Goal: Task Accomplishment & Management: Manage account settings

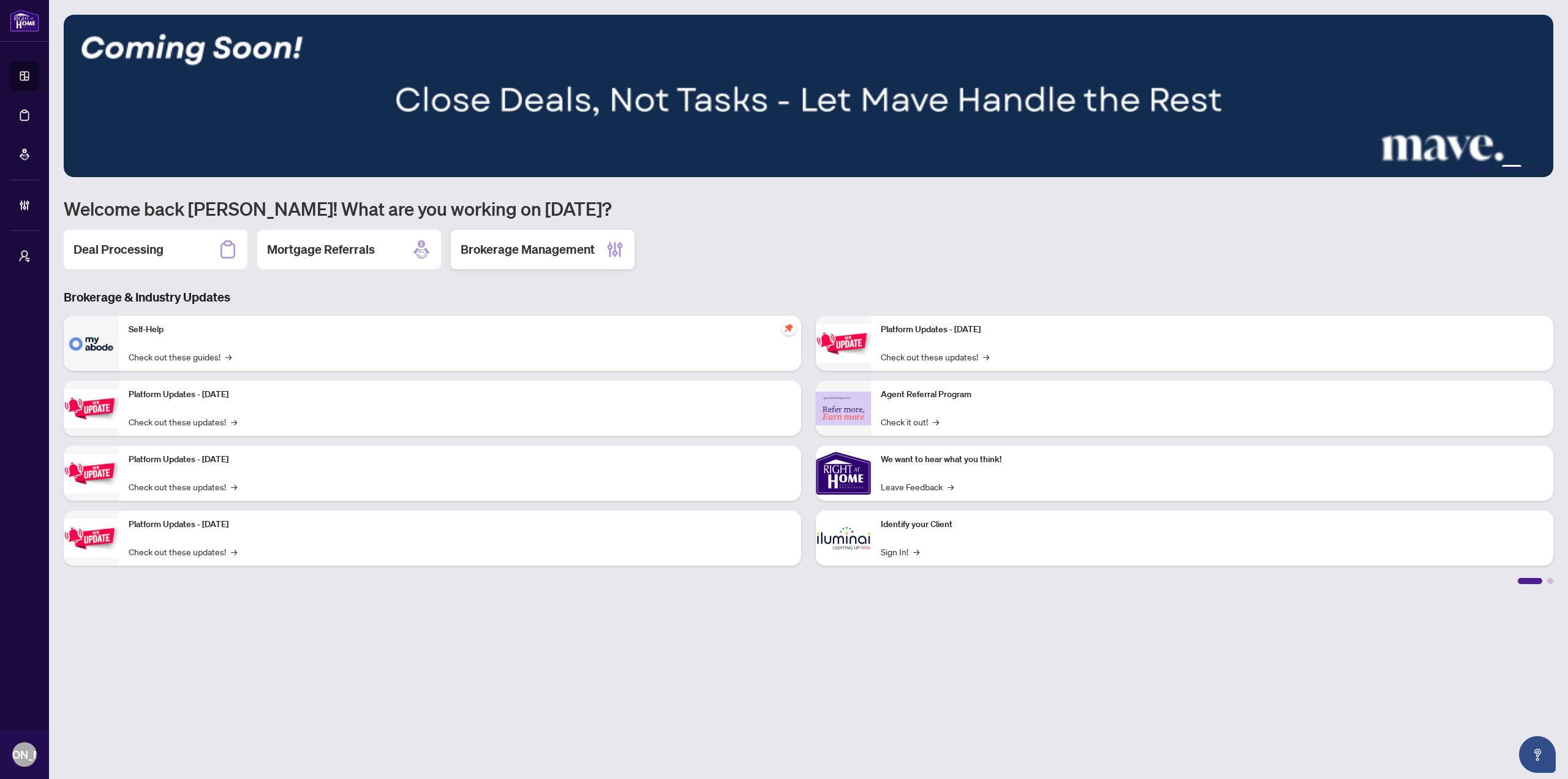
click at [543, 254] on h2 "Brokerage Management" at bounding box center [527, 249] width 134 height 17
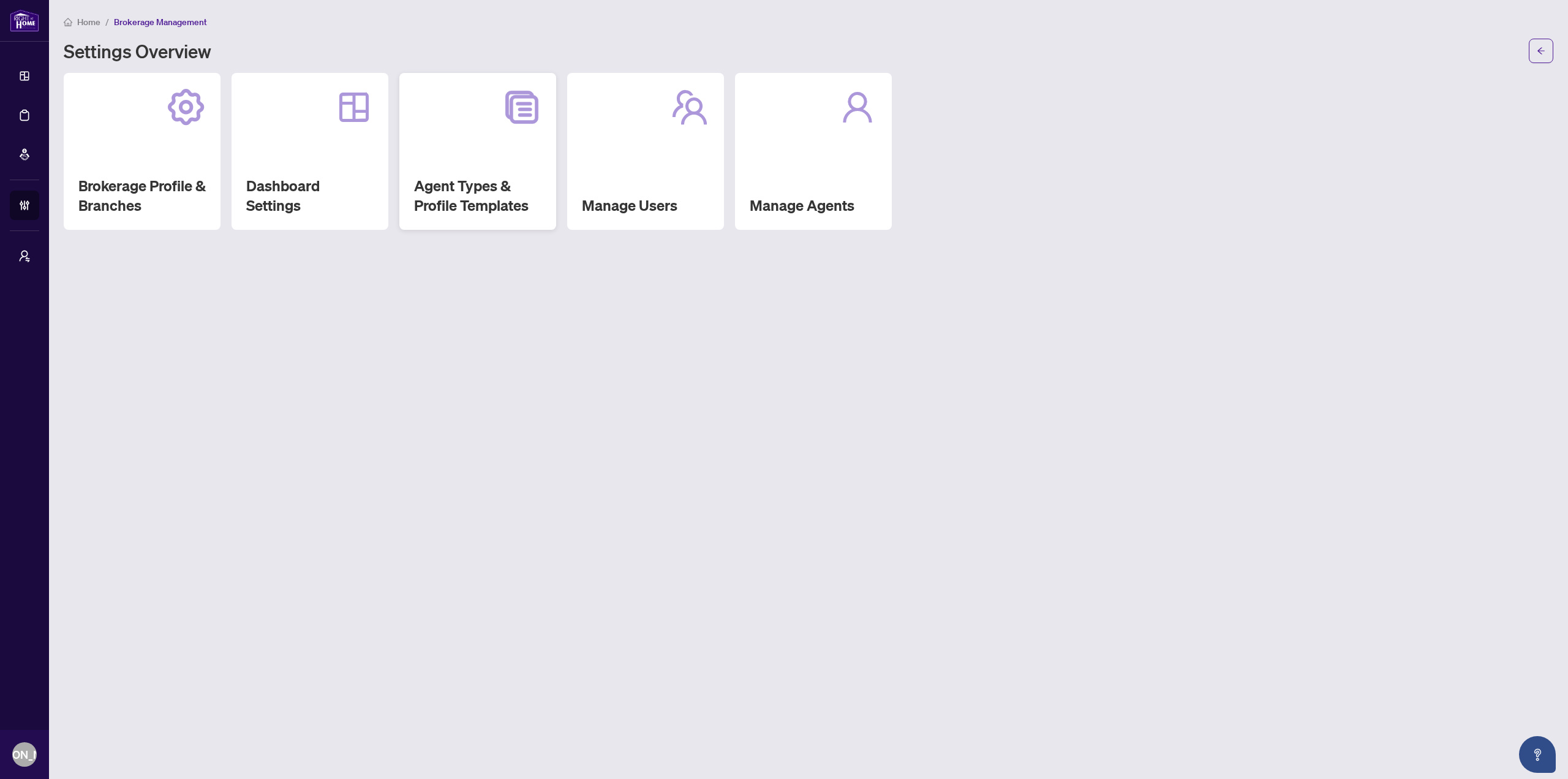
click at [490, 156] on div "Agent Types & Profile Templates" at bounding box center [478, 151] width 157 height 157
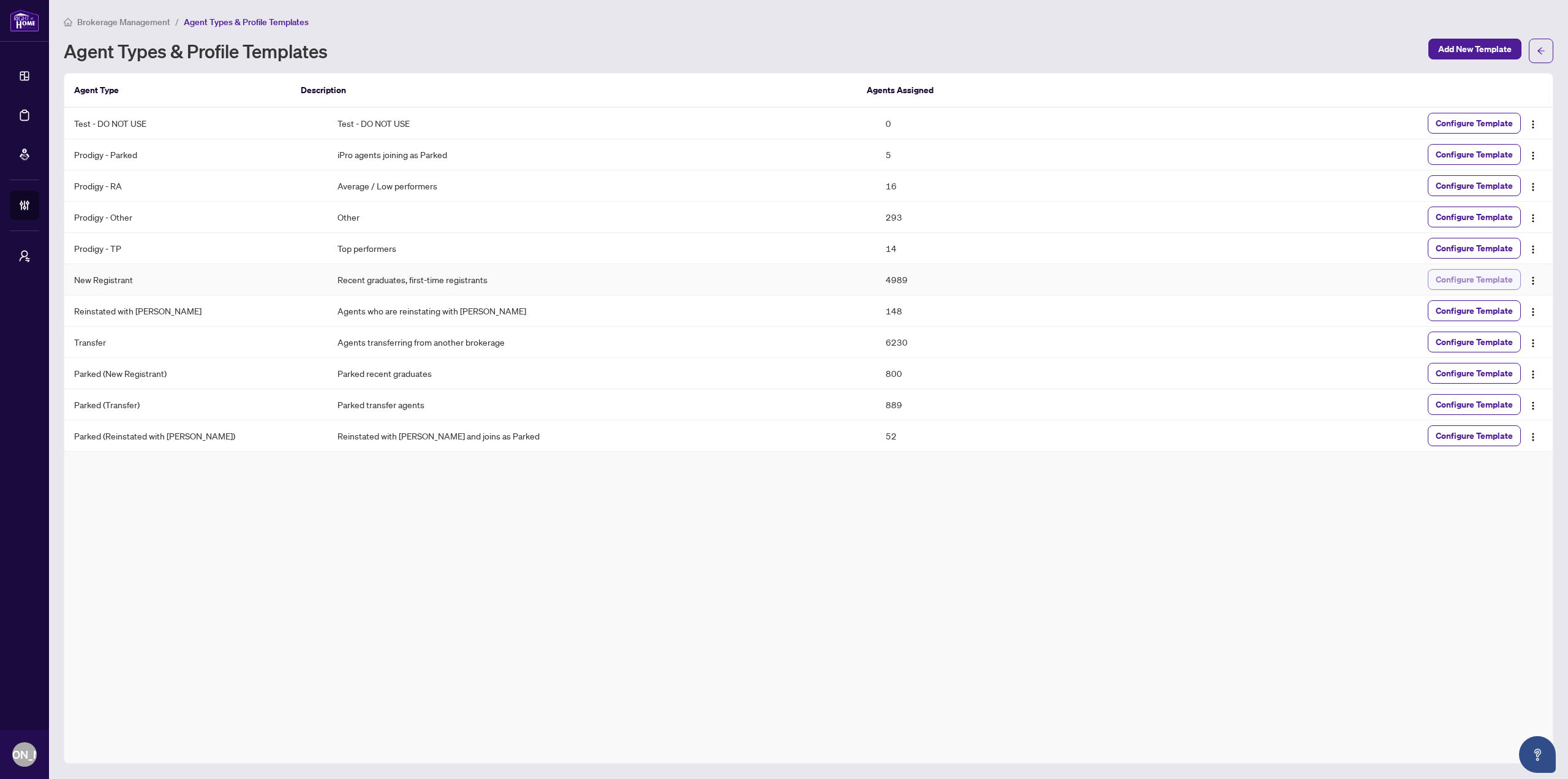
click at [1489, 279] on span "Configure Template" at bounding box center [1475, 279] width 77 height 19
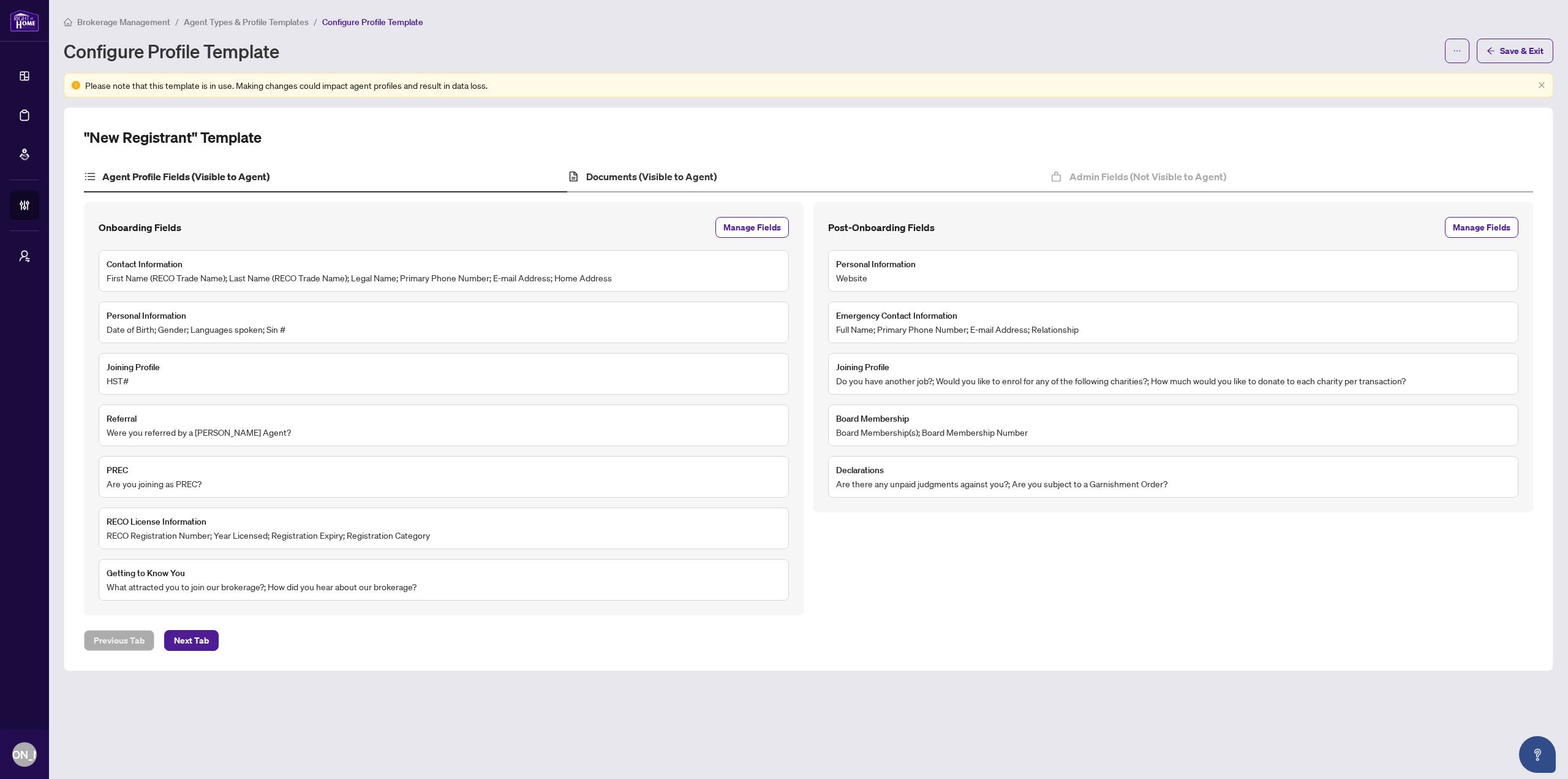
click at [629, 168] on div "Documents (Visible to Agent)" at bounding box center [809, 177] width 483 height 31
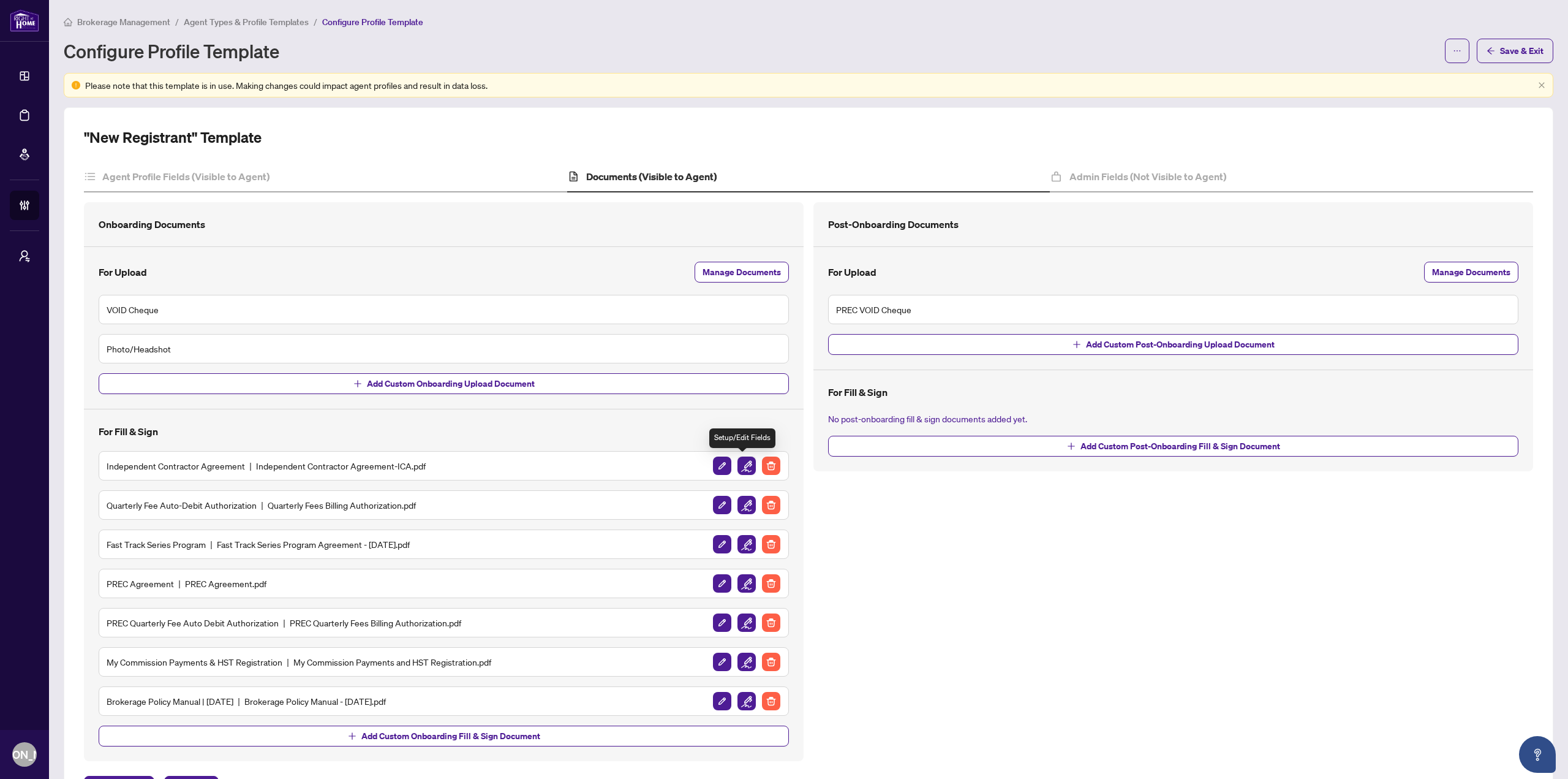
click at [745, 470] on img "button" at bounding box center [747, 466] width 19 height 19
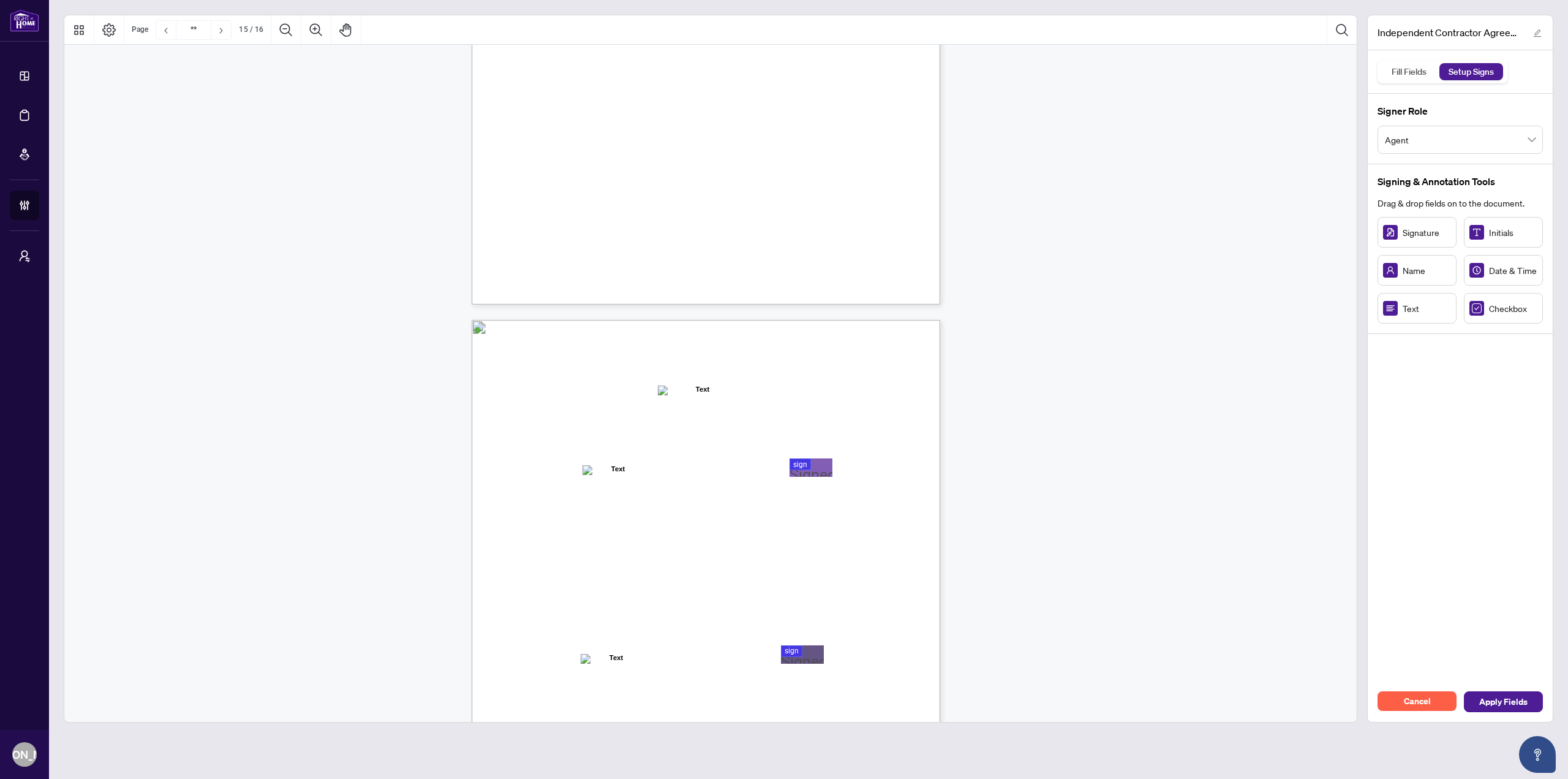
type input "**"
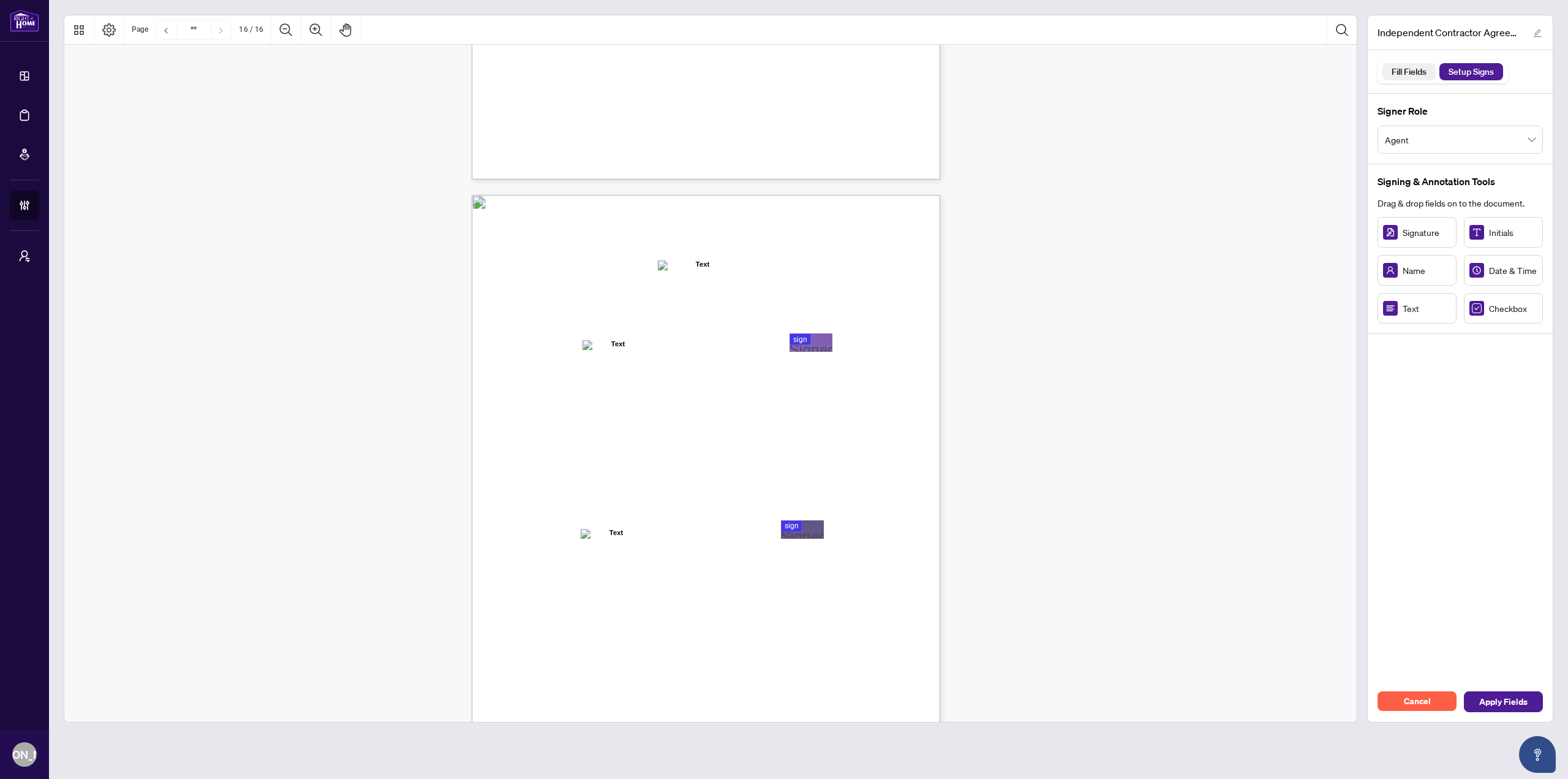
click at [1424, 72] on div "Fill Fields" at bounding box center [1409, 71] width 49 height 17
click at [1467, 79] on div "Setup Signs" at bounding box center [1471, 71] width 59 height 17
click at [1445, 136] on span "Agent" at bounding box center [1460, 139] width 151 height 24
click at [1425, 186] on div "Broker of Record (BOR)" at bounding box center [1460, 188] width 146 height 14
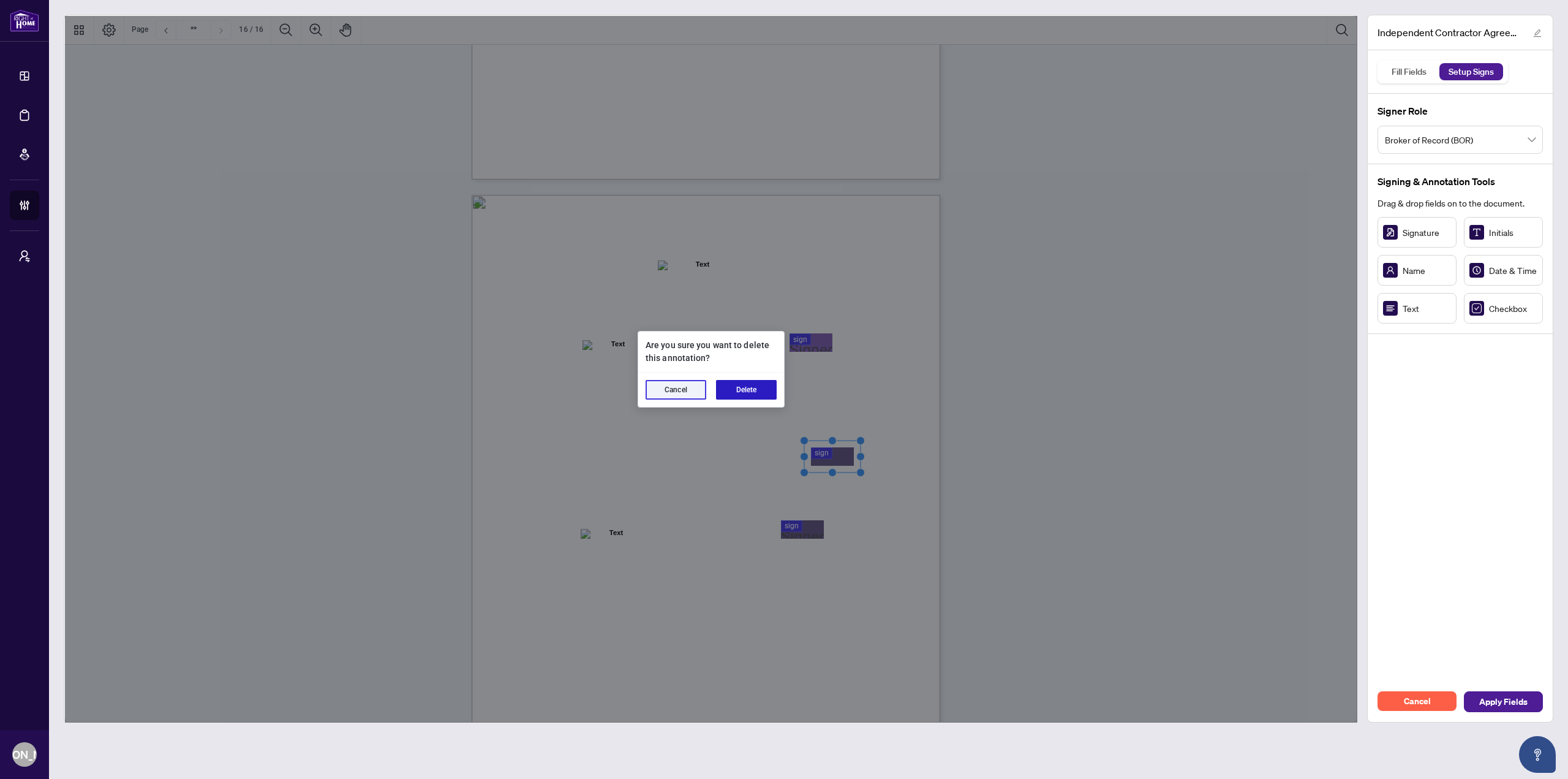
click at [749, 383] on button "Delete" at bounding box center [746, 389] width 61 height 19
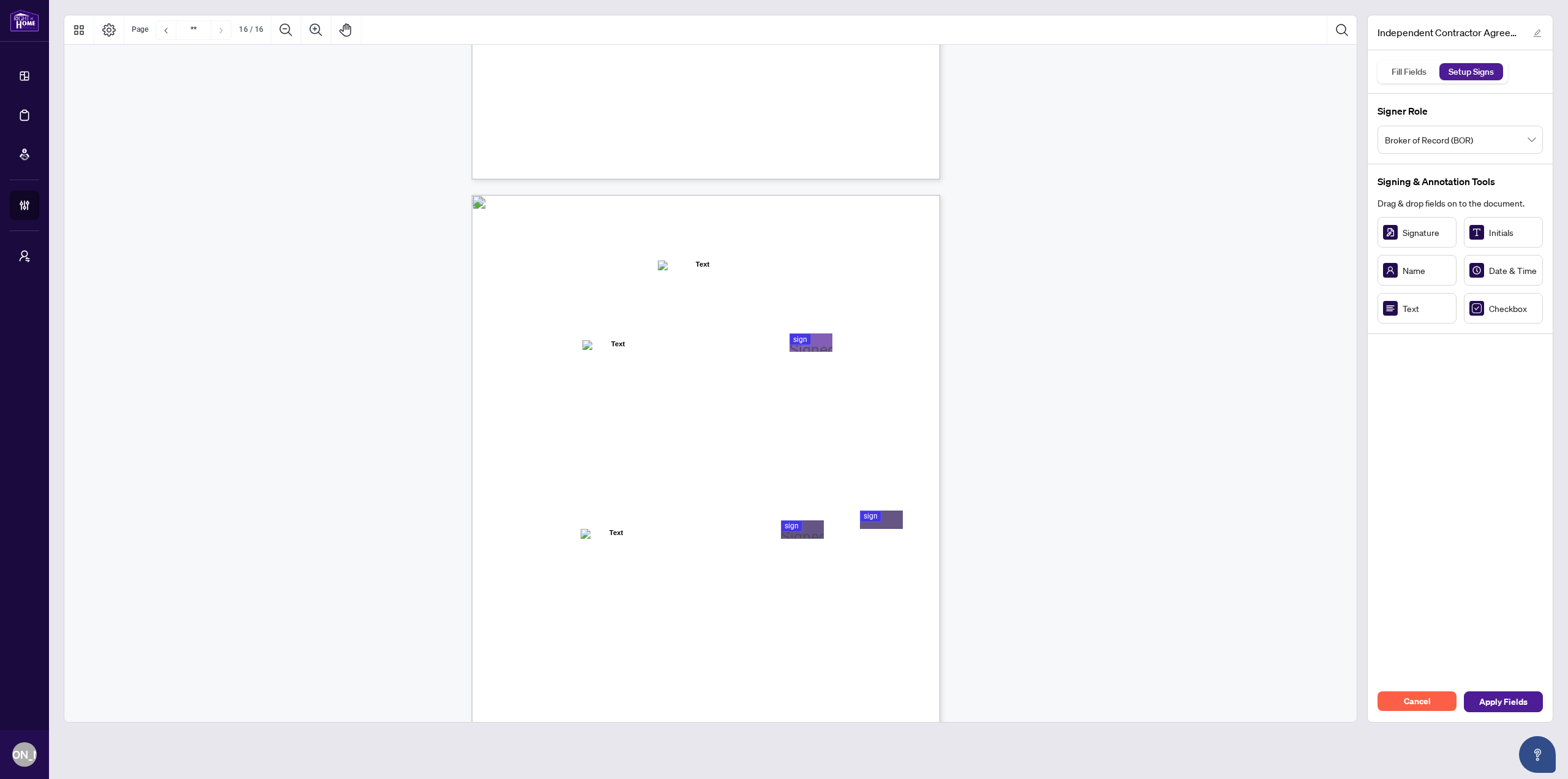
click at [863, 566] on div "IN WITNESS WHEREOF, the parties hereto, having read and understood the entire A…" at bounding box center [764, 574] width 585 height 758
drag, startPoint x: 883, startPoint y: 516, endPoint x: 876, endPoint y: 524, distance: 10.6
click at [861, 560] on div "IN WITNESS WHEREOF, the parties hereto, having read and understood the entire A…" at bounding box center [764, 574] width 585 height 758
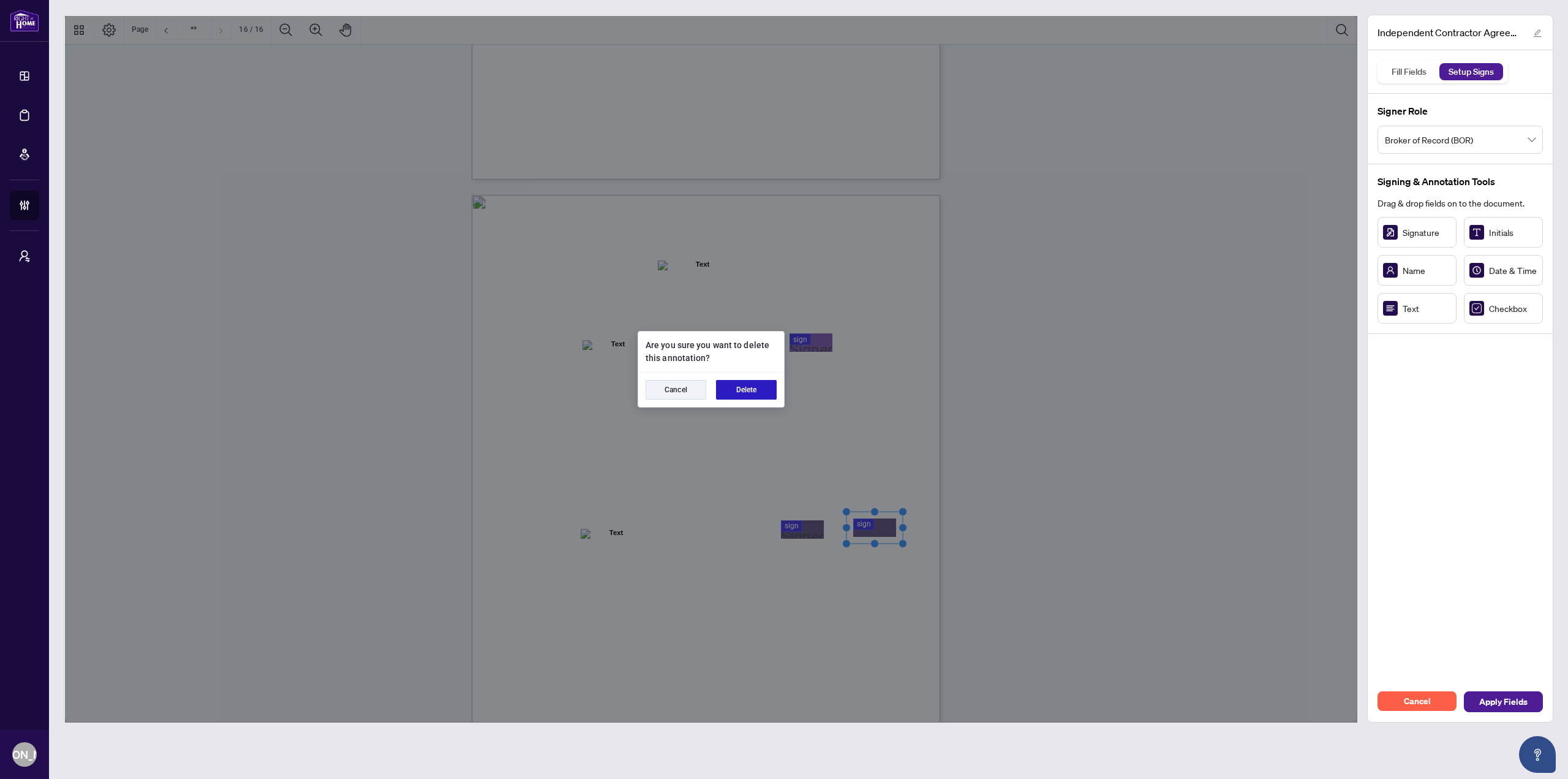
click at [762, 393] on button "Delete" at bounding box center [746, 389] width 61 height 19
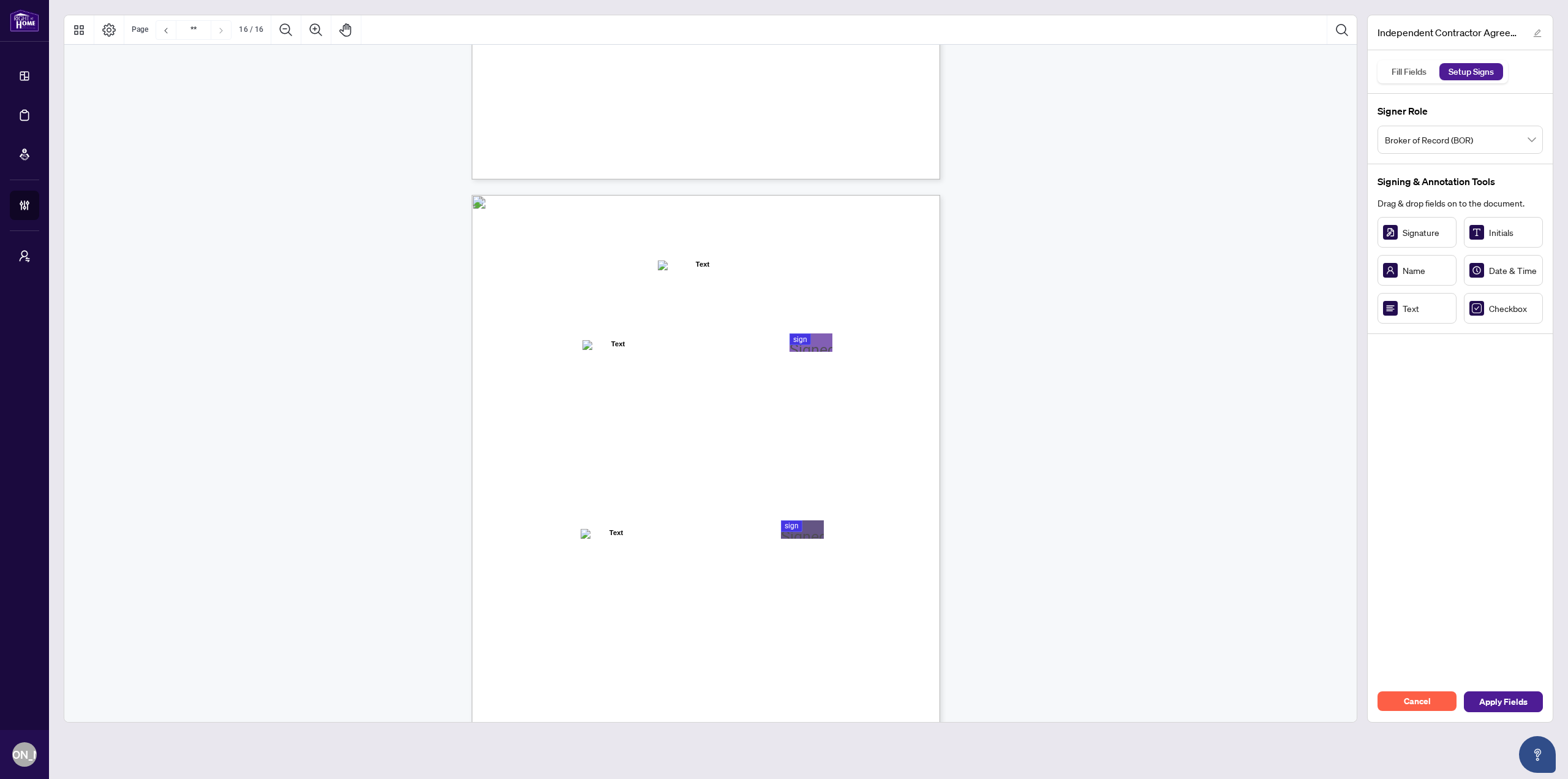
drag, startPoint x: 219, startPoint y: 206, endPoint x: 216, endPoint y: 221, distance: 15.3
click at [1409, 696] on span "Cancel" at bounding box center [1417, 700] width 27 height 19
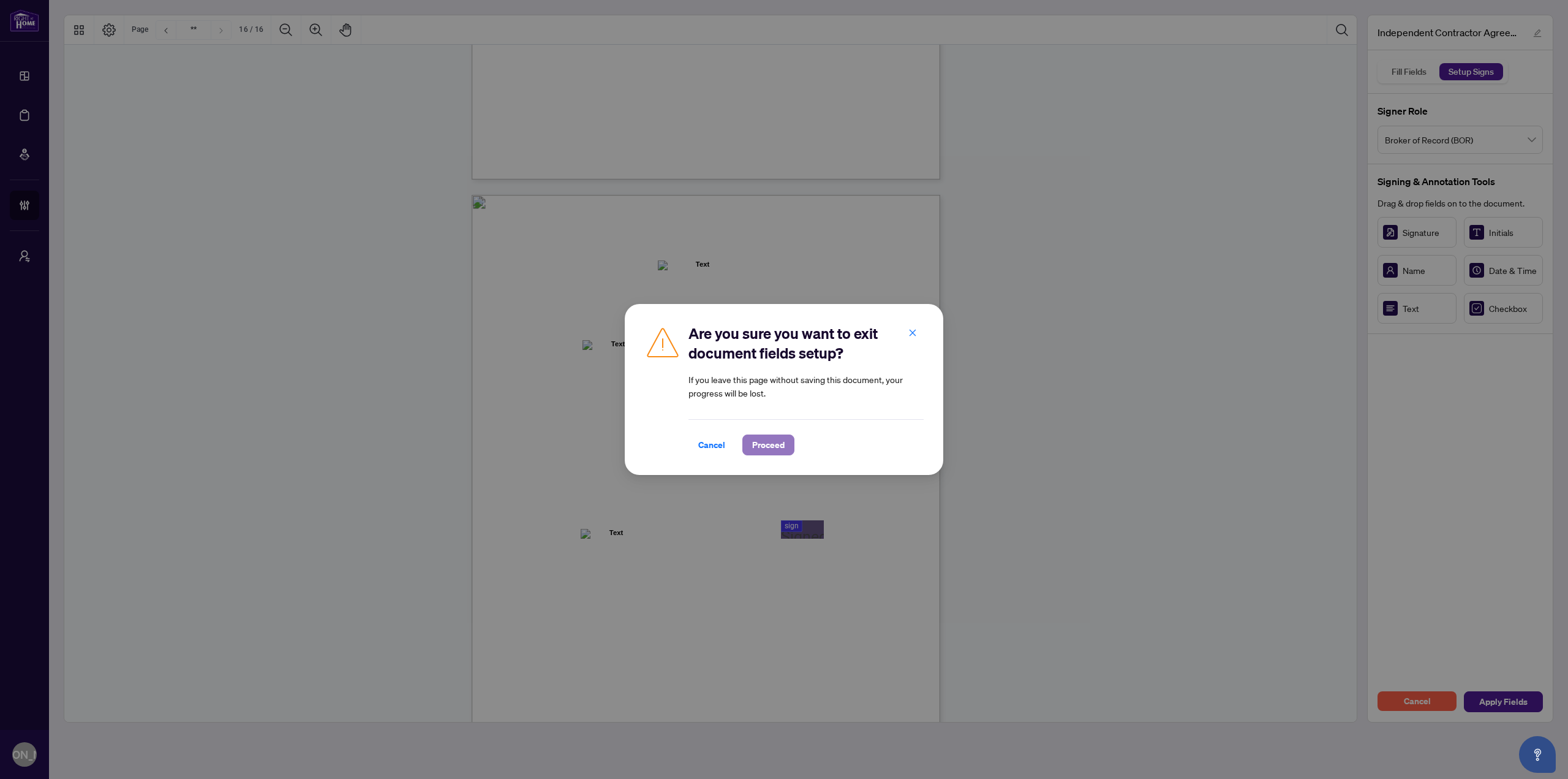
click at [782, 436] on span "Proceed" at bounding box center [768, 444] width 32 height 19
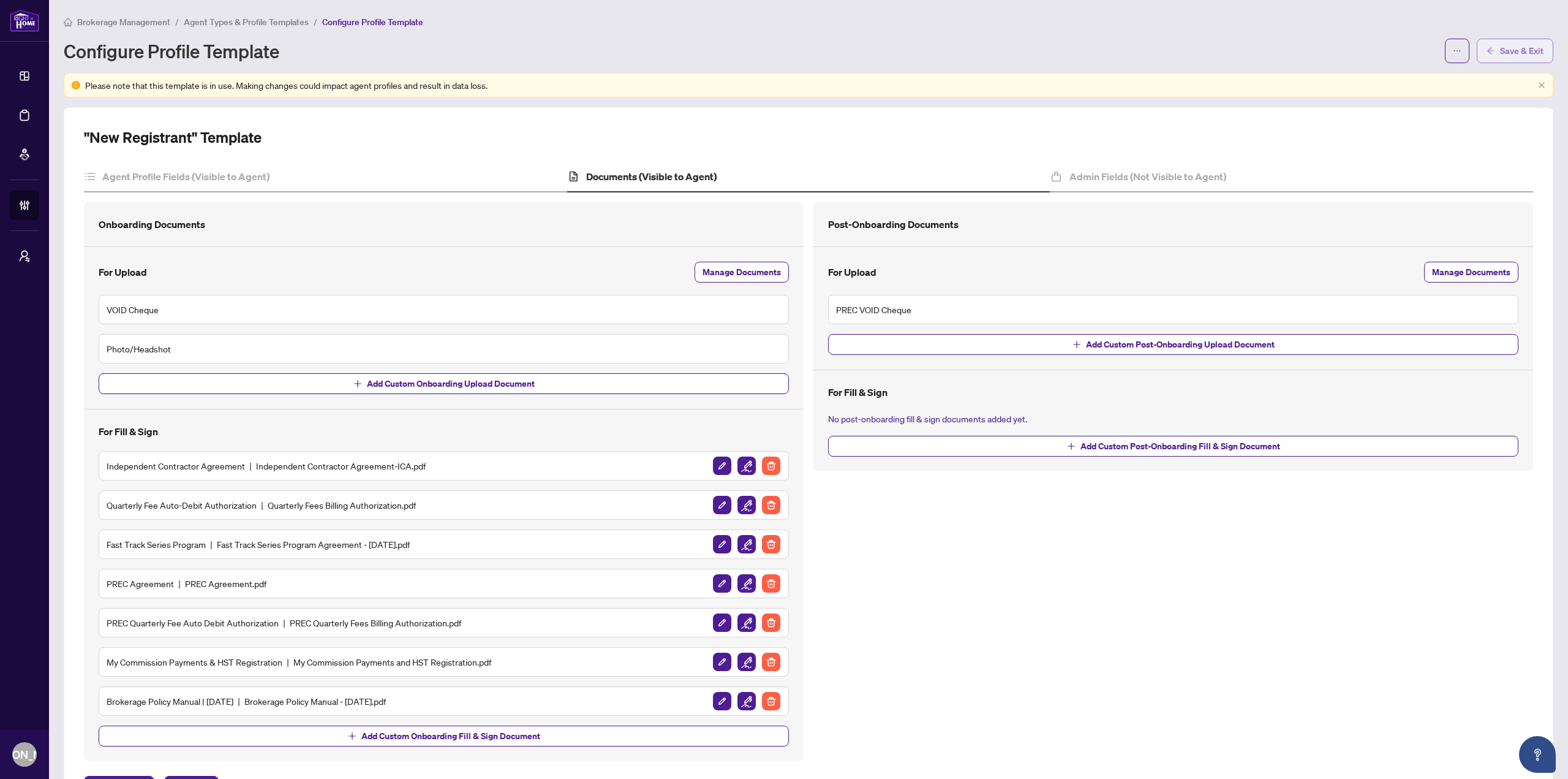
click at [1509, 44] on span "Save & Exit" at bounding box center [1522, 51] width 44 height 19
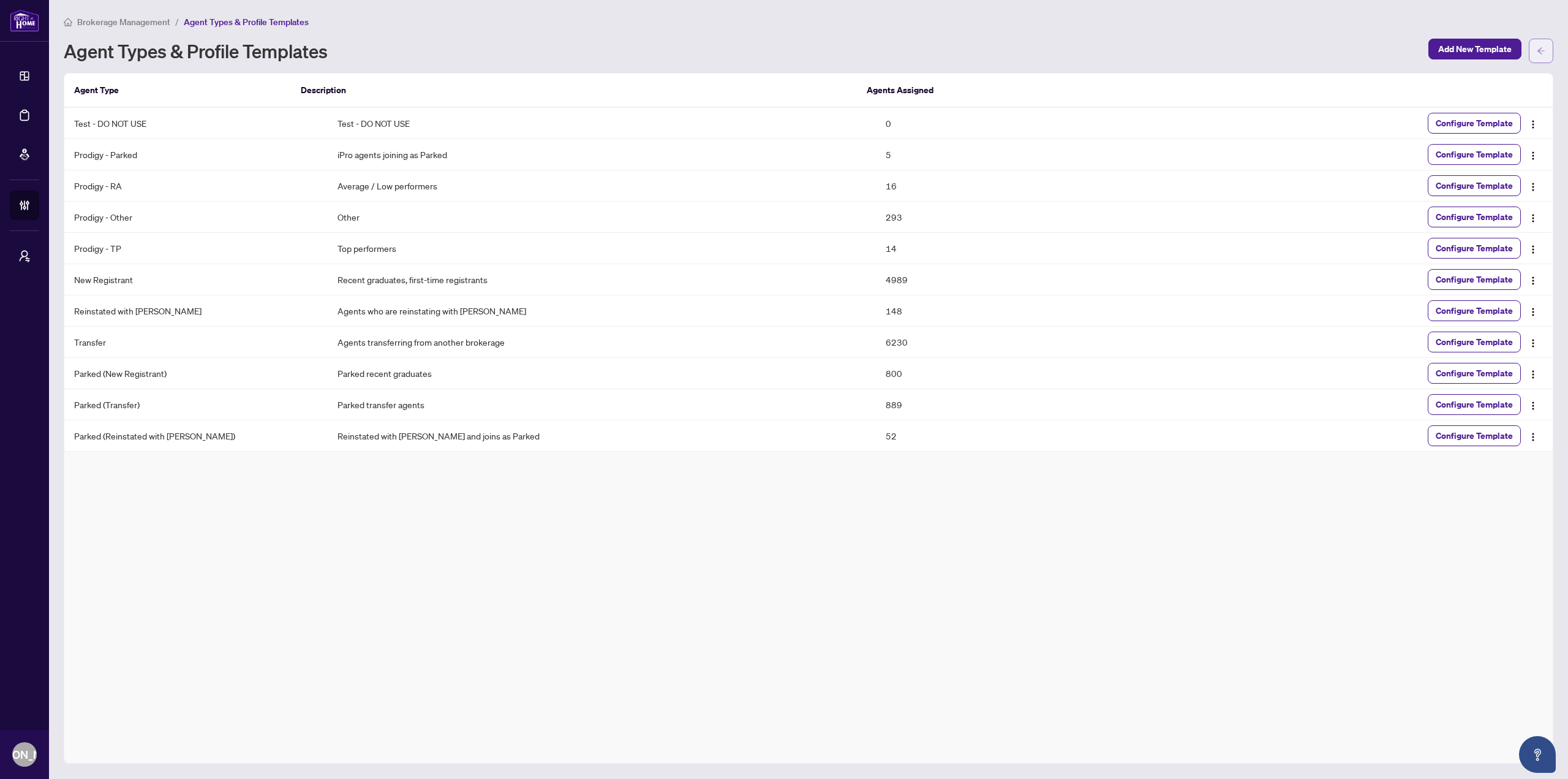
click at [1553, 46] on button "button" at bounding box center [1541, 51] width 24 height 24
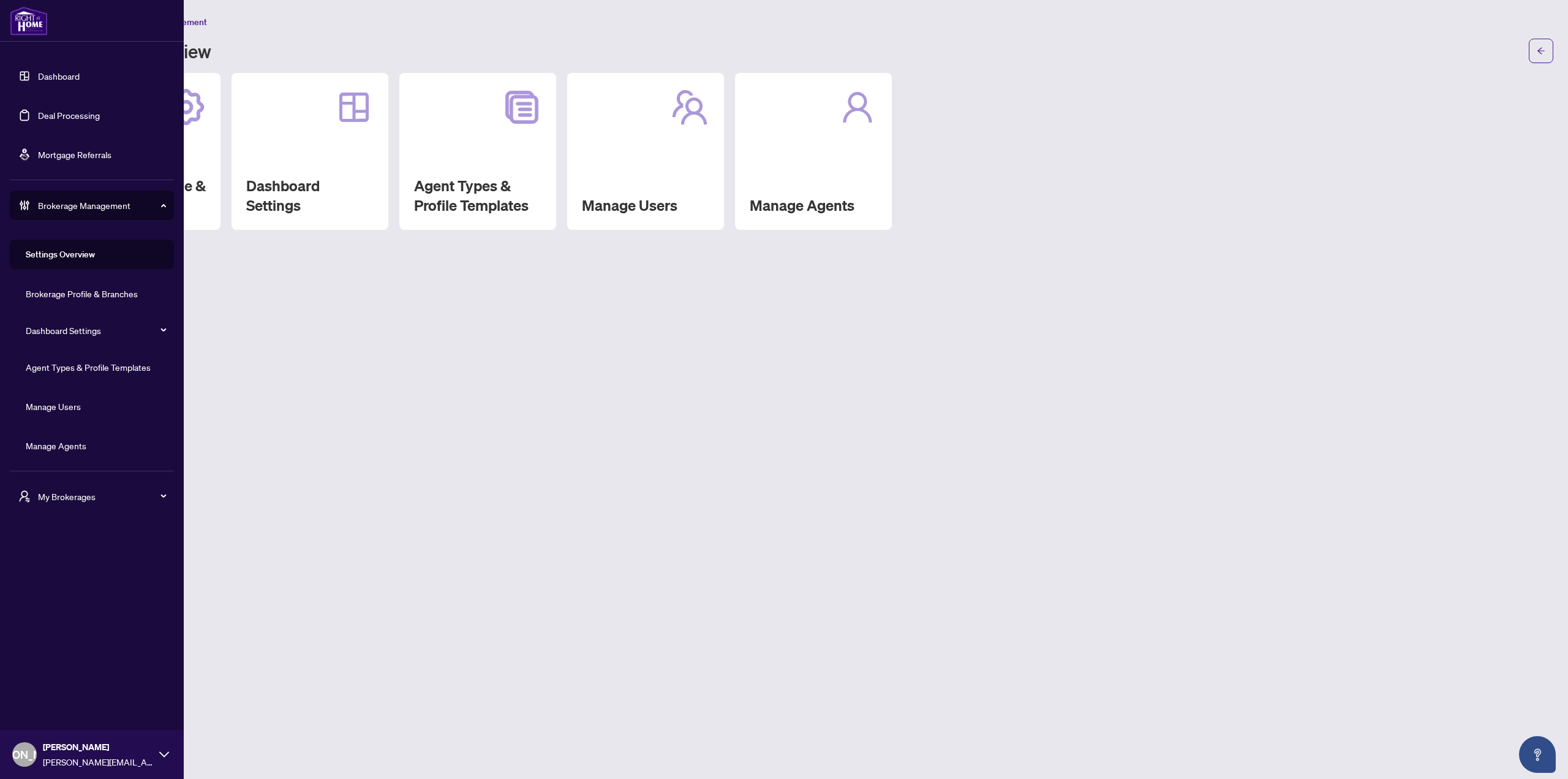
click at [46, 78] on link "Dashboard" at bounding box center [59, 76] width 41 height 11
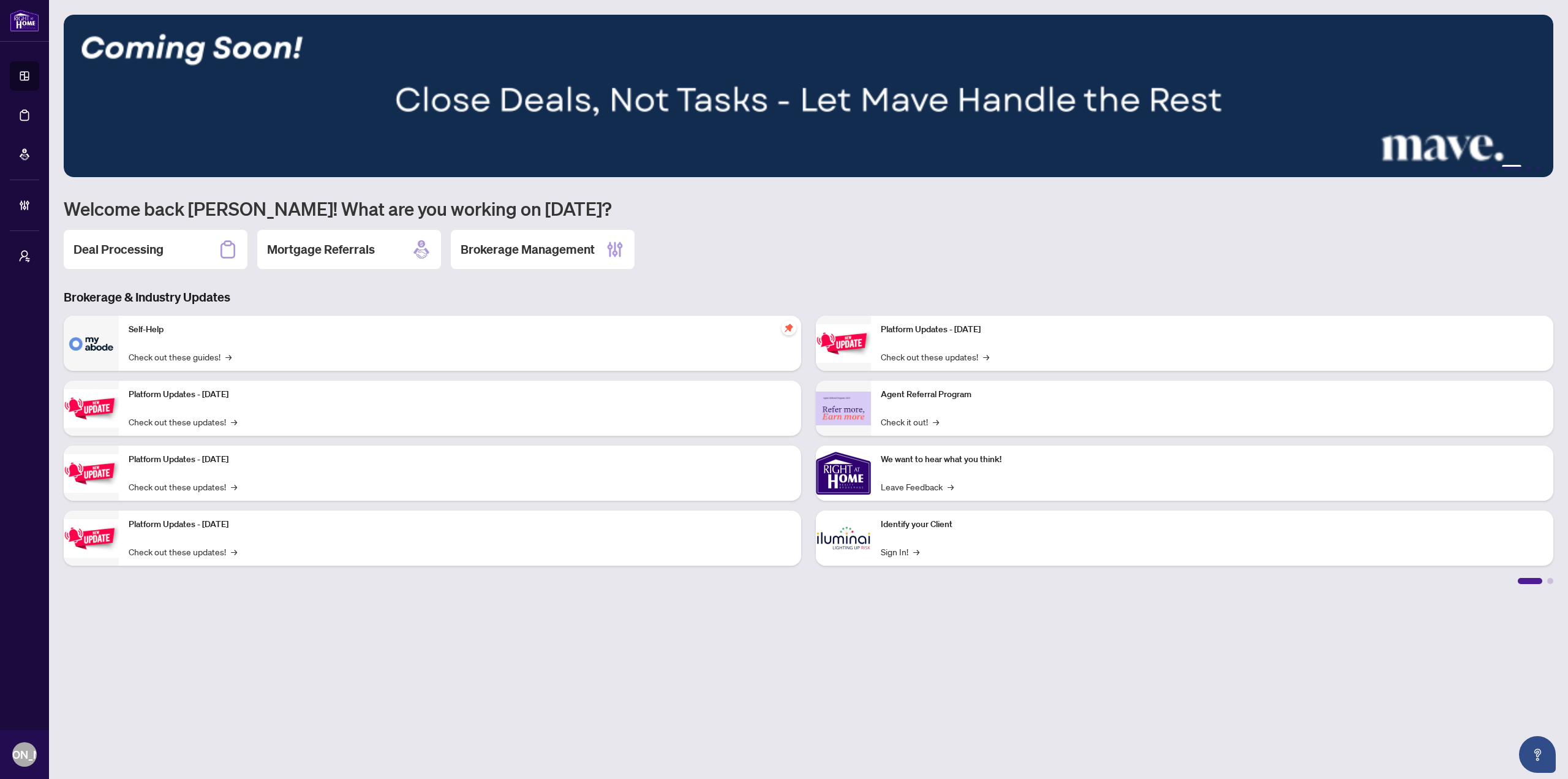
click at [748, 236] on div "Deal Processing Mortgage Referrals Brokerage Management" at bounding box center [808, 249] width 1489 height 39
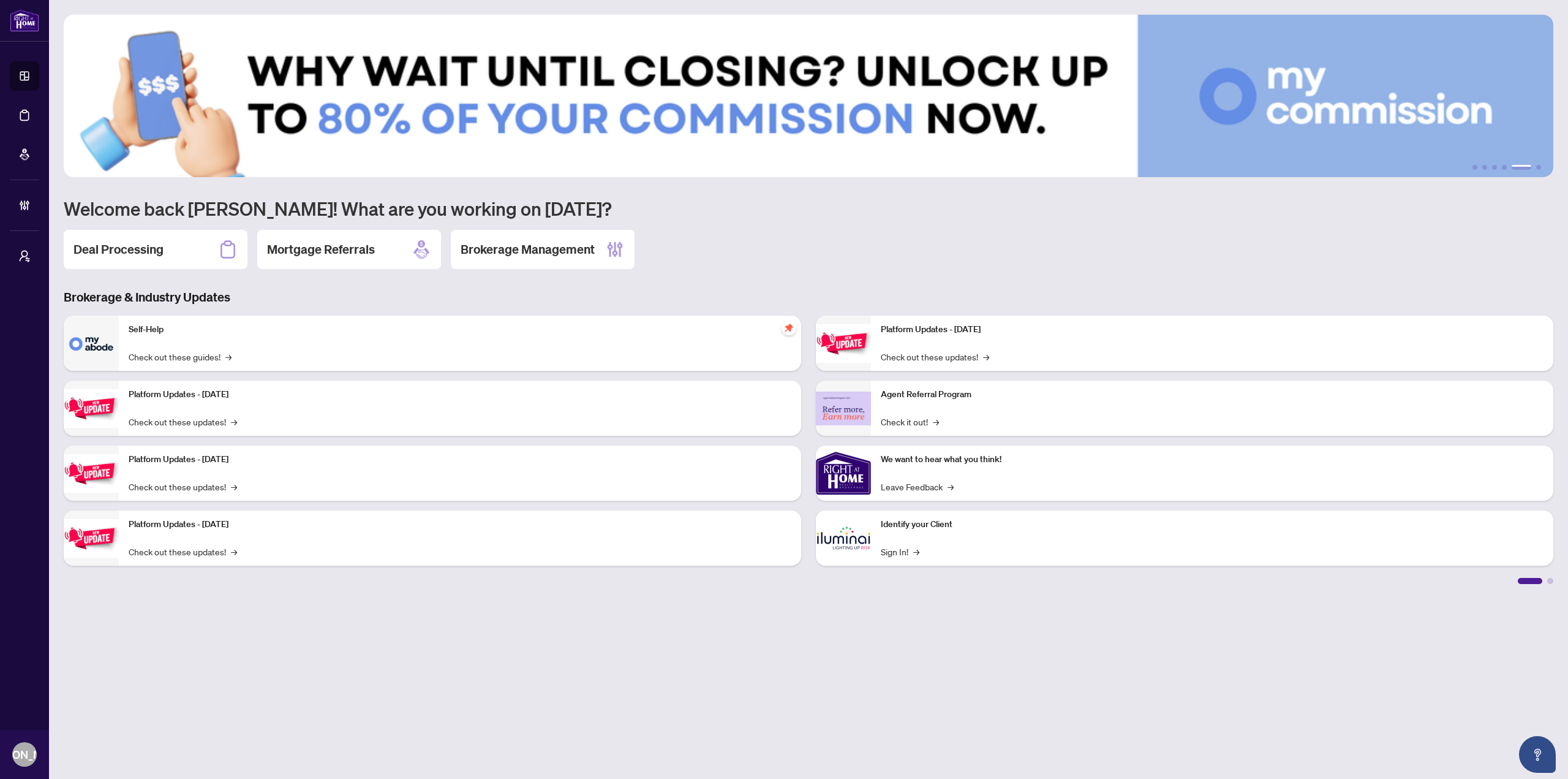
click at [754, 191] on div "1 2 3 4 5 6 Welcome back [PERSON_NAME]! What are you working on [DATE]? Deal Pr…" at bounding box center [808, 299] width 1489 height 569
click at [727, 198] on h1 "Welcome back [PERSON_NAME]! What are you working on [DATE]?" at bounding box center [808, 208] width 1489 height 24
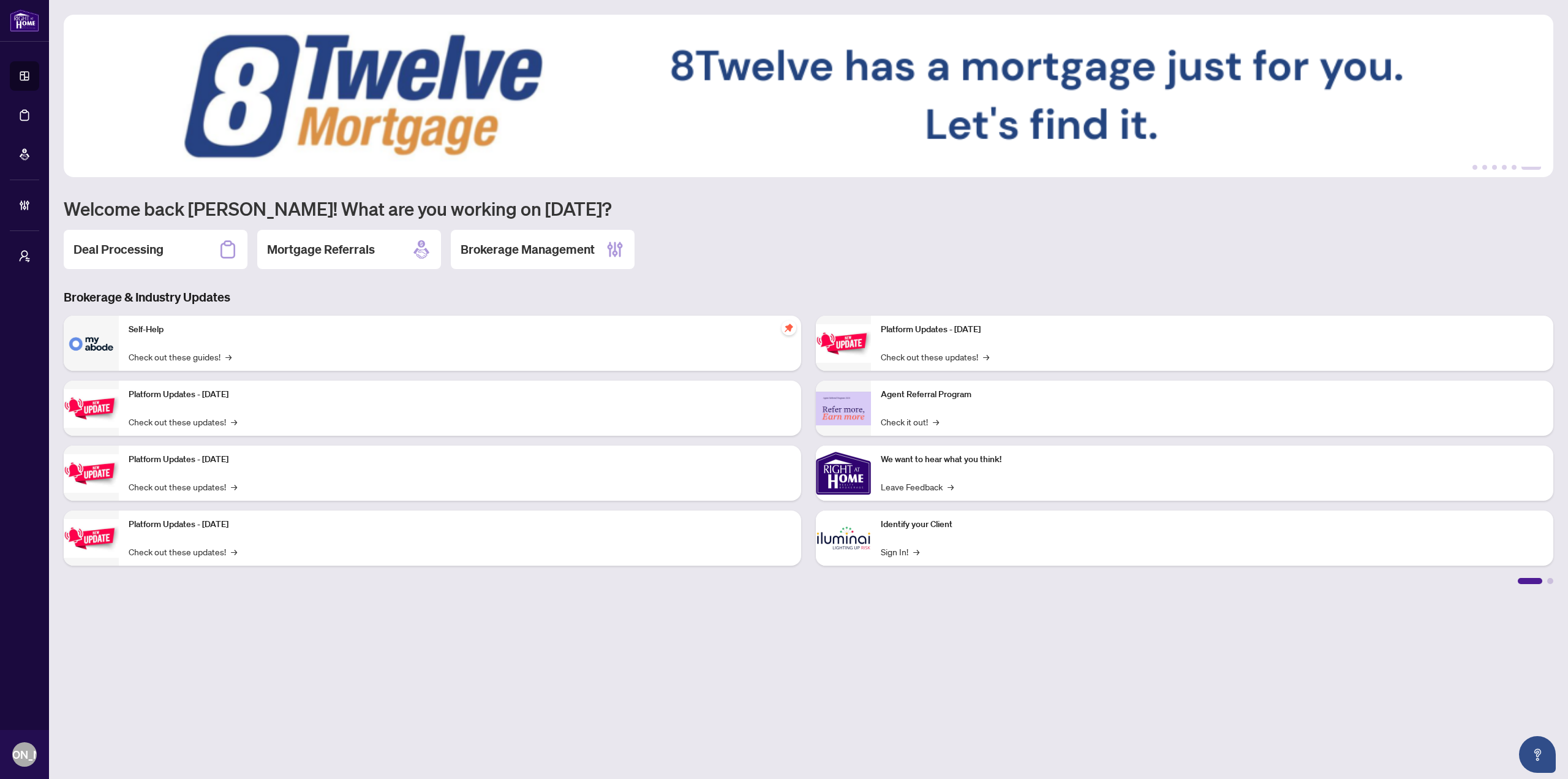
click at [727, 198] on h1 "Welcome back [PERSON_NAME]! What are you working on [DATE]?" at bounding box center [808, 208] width 1489 height 24
click at [722, 207] on h1 "Welcome back [PERSON_NAME]! What are you working on [DATE]?" at bounding box center [808, 208] width 1489 height 24
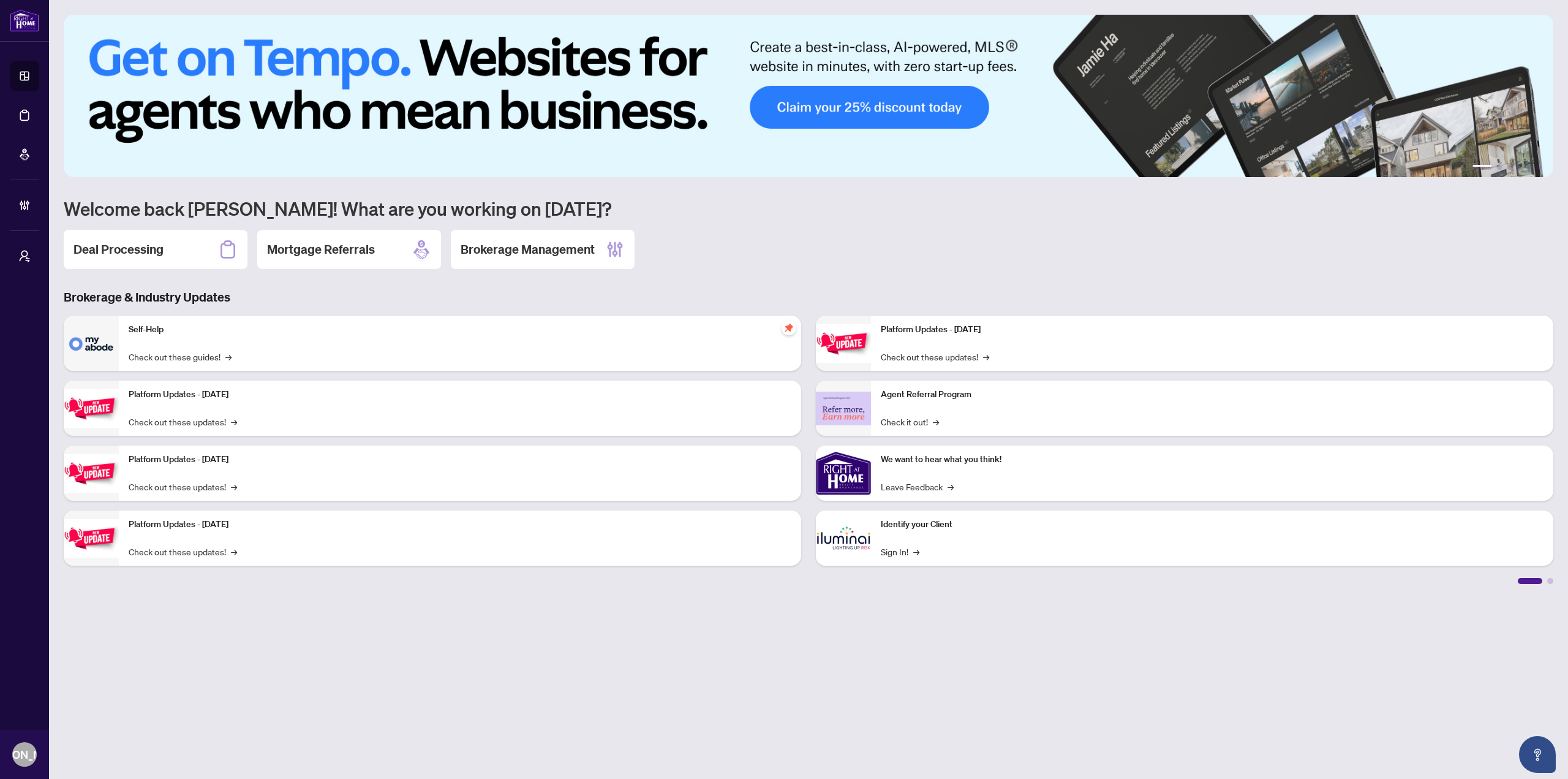
click at [741, 206] on h1 "Welcome back [PERSON_NAME]! What are you working on [DATE]?" at bounding box center [808, 208] width 1489 height 24
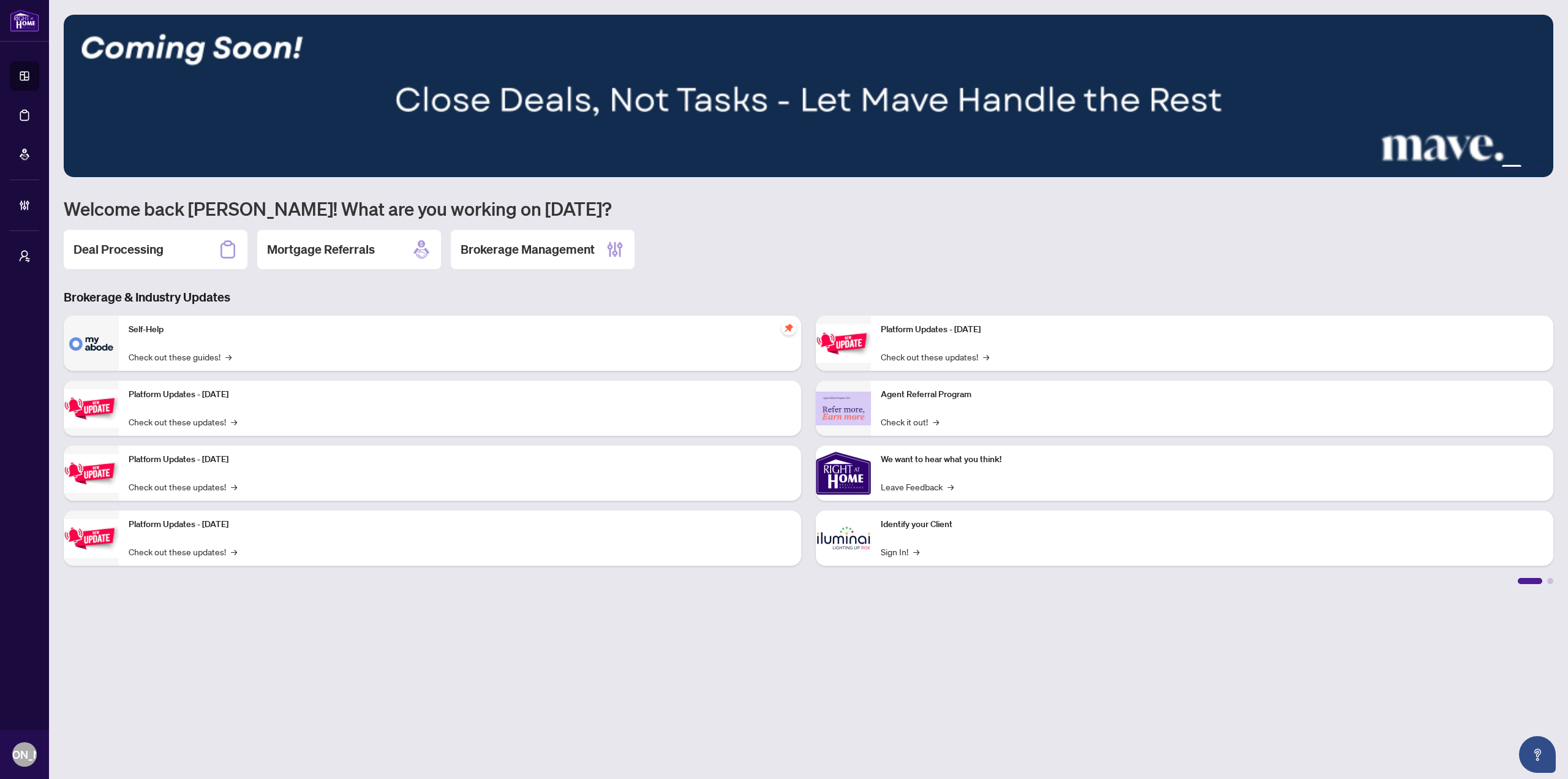
click at [325, 629] on main "1 2 3 4 5 6 Welcome back [PERSON_NAME]! What are you working on [DATE]? Deal Pr…" at bounding box center [809, 389] width 1519 height 779
